Goal: Task Accomplishment & Management: Manage account settings

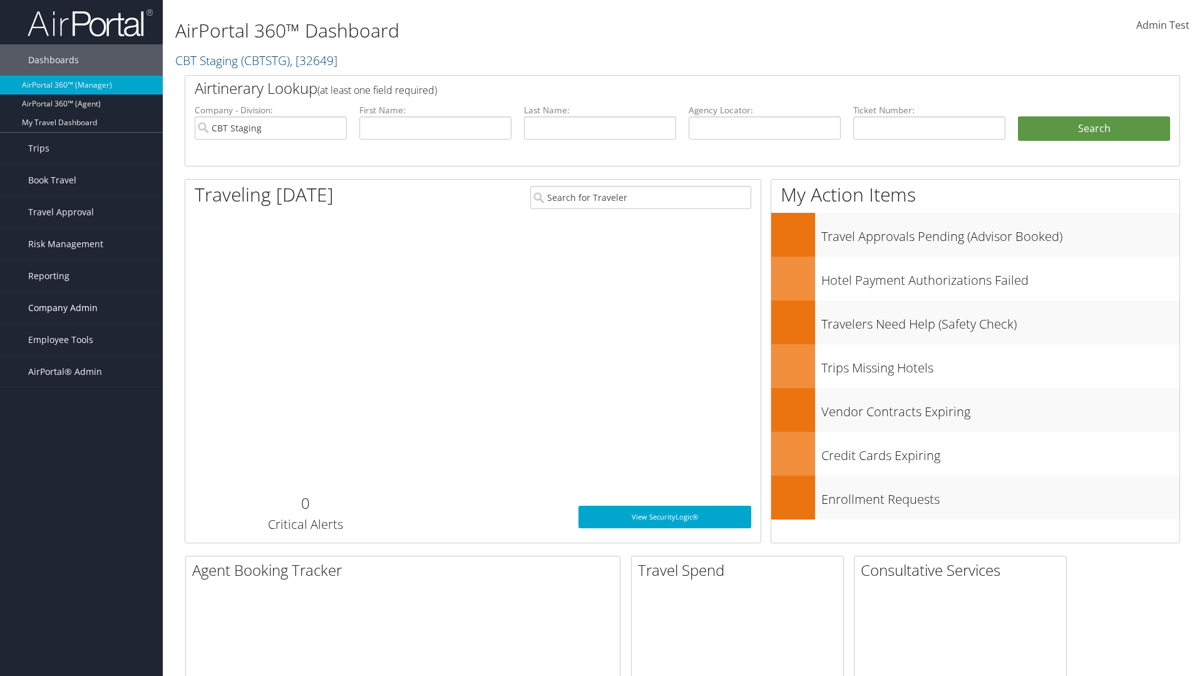
click at [81, 308] on span "Company Admin" at bounding box center [62, 307] width 69 height 31
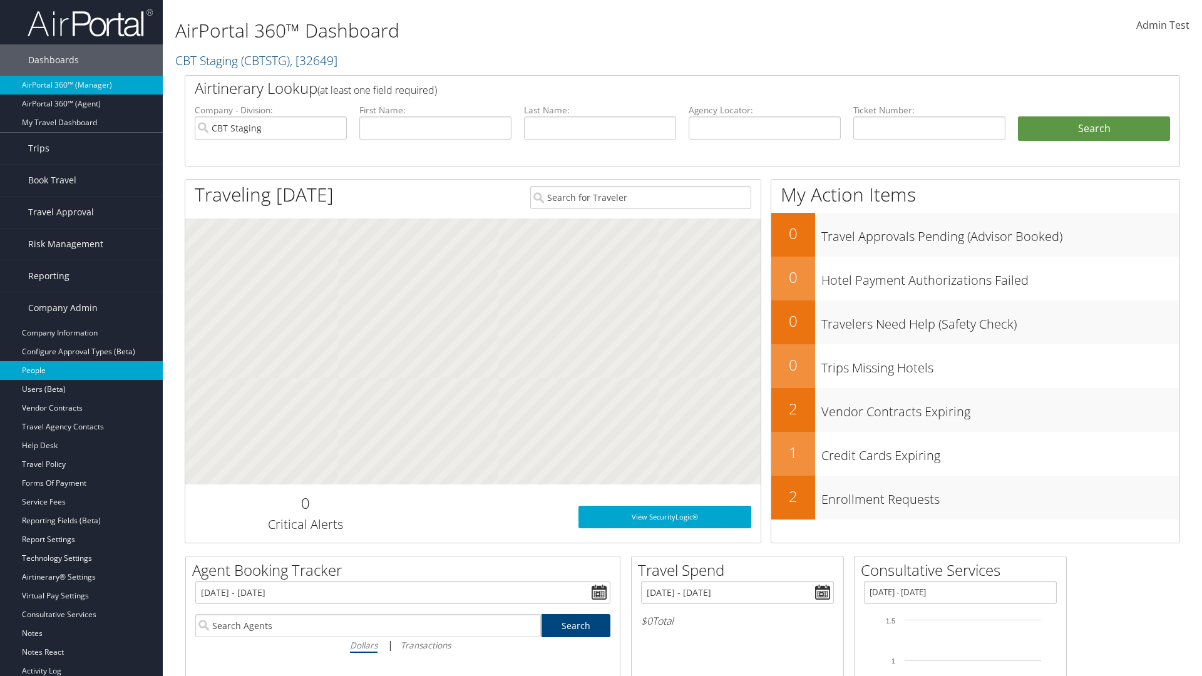
click at [81, 371] on link "People" at bounding box center [81, 370] width 163 height 19
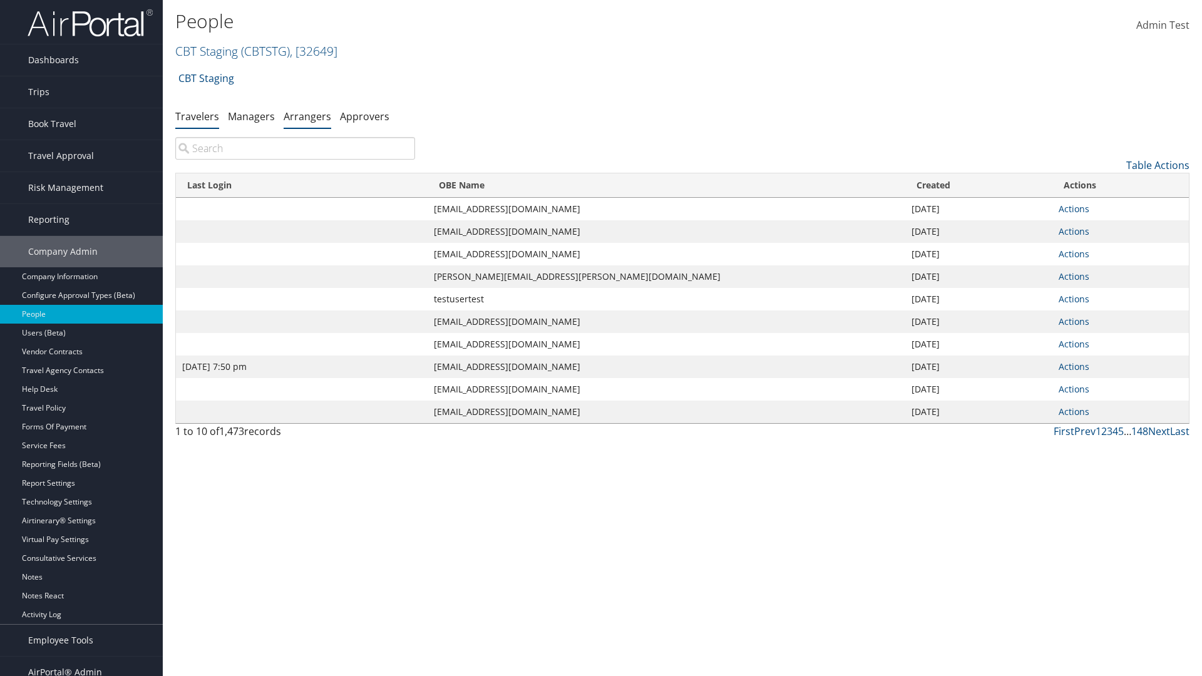
click at [307, 116] on link "Arrangers" at bounding box center [308, 117] width 48 height 14
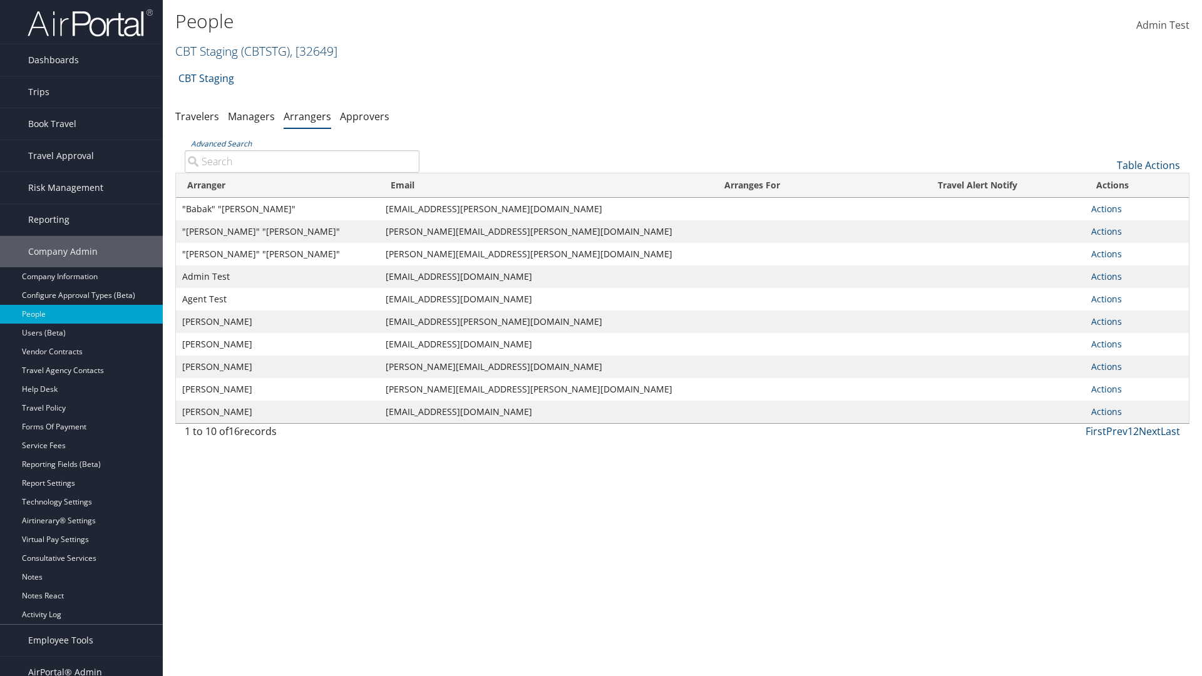
click at [207, 51] on link "CBT Staging ( CBTSTG ) , [ 32649 ]" at bounding box center [256, 51] width 162 height 17
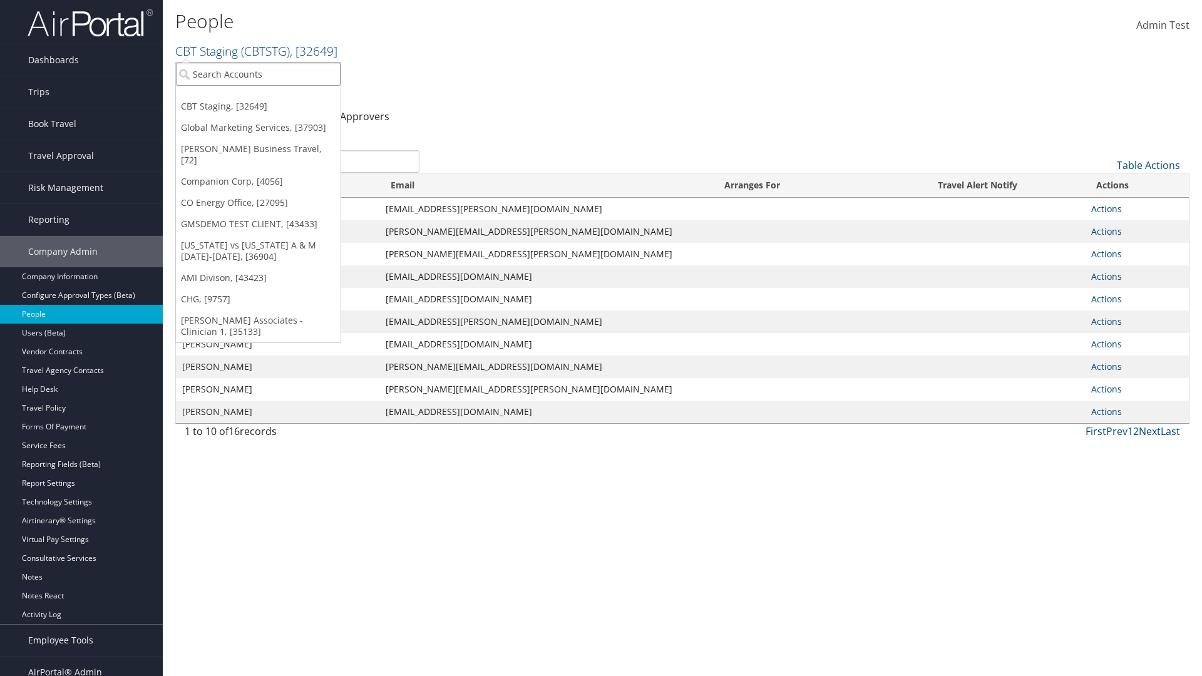
click at [258, 74] on input "search" at bounding box center [258, 74] width 165 height 23
type input "[PERSON_NAME] Business Travel"
click at [275, 97] on div "[PERSON_NAME] Business Travel (C10001), [72]" at bounding box center [275, 96] width 213 height 11
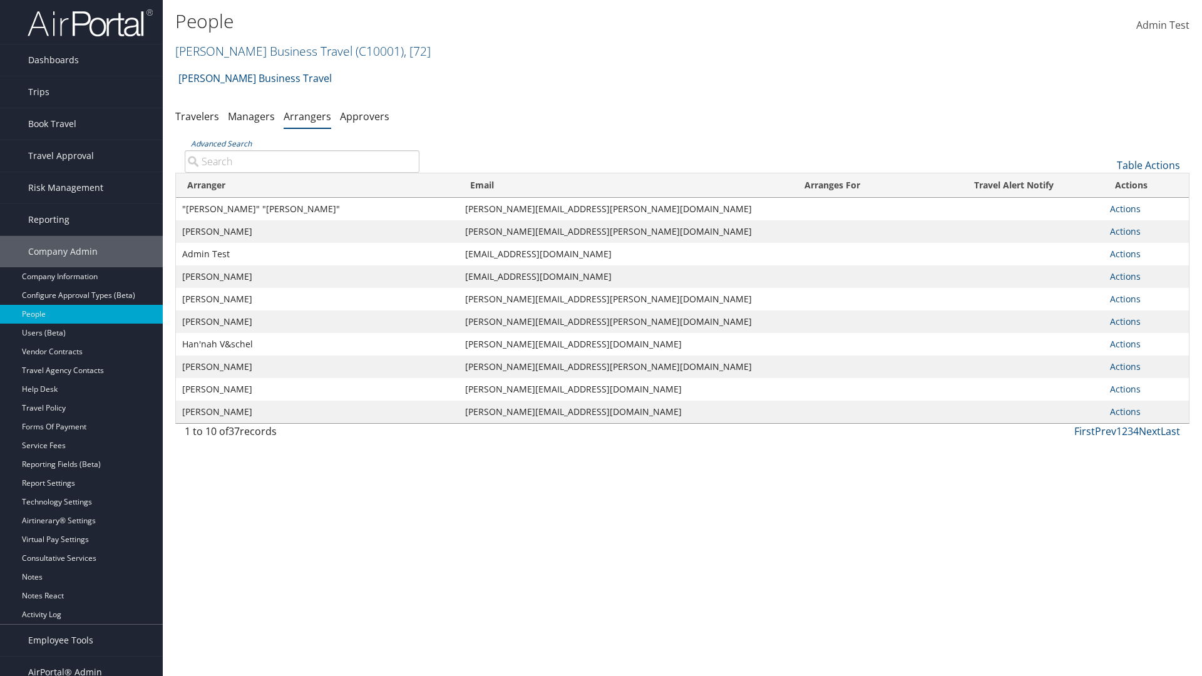
click at [302, 161] on input "Advanced Search" at bounding box center [302, 161] width 235 height 23
type input """
